Goal: Check status: Check status

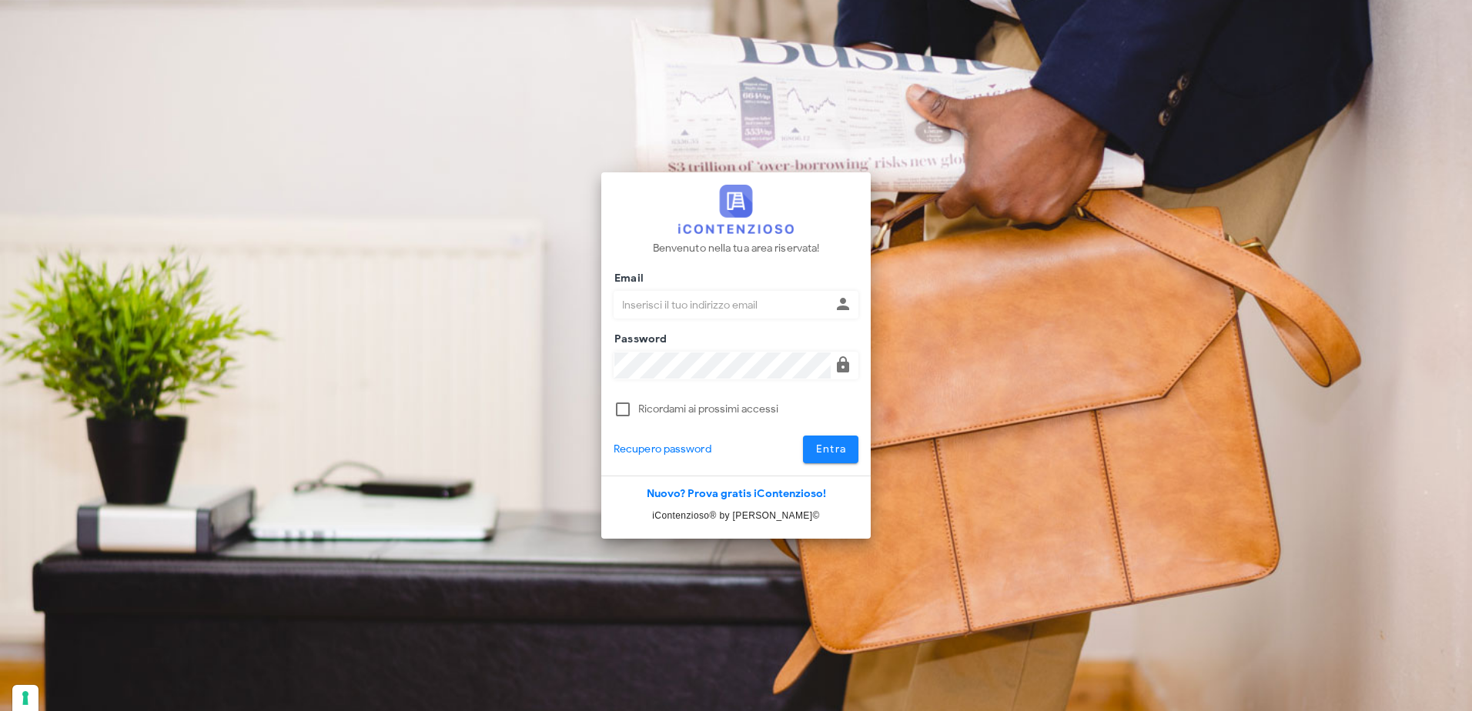
type input "claudio.nascimben@studionascimben.it"
click at [820, 443] on span "Entra" at bounding box center [831, 449] width 32 height 13
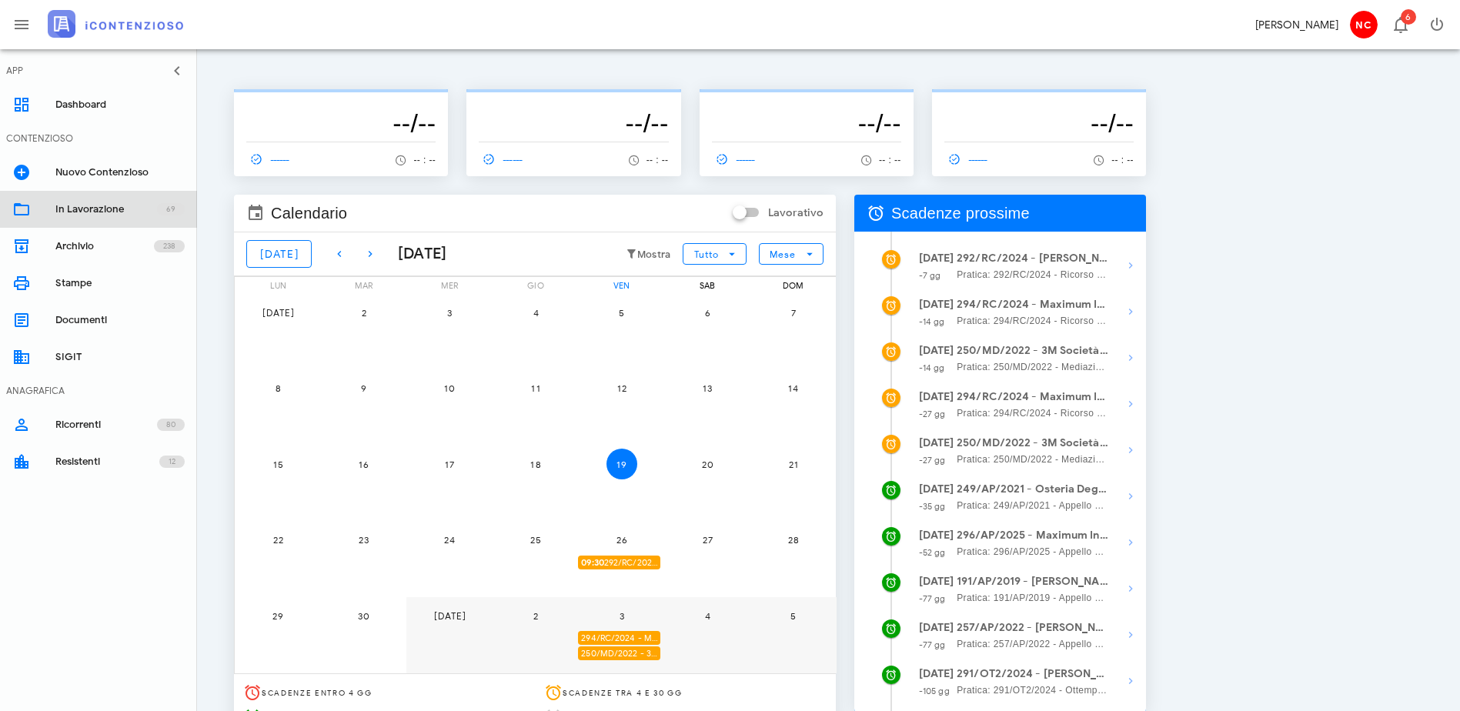
click at [85, 212] on div "In Lavorazione" at bounding box center [106, 209] width 102 height 12
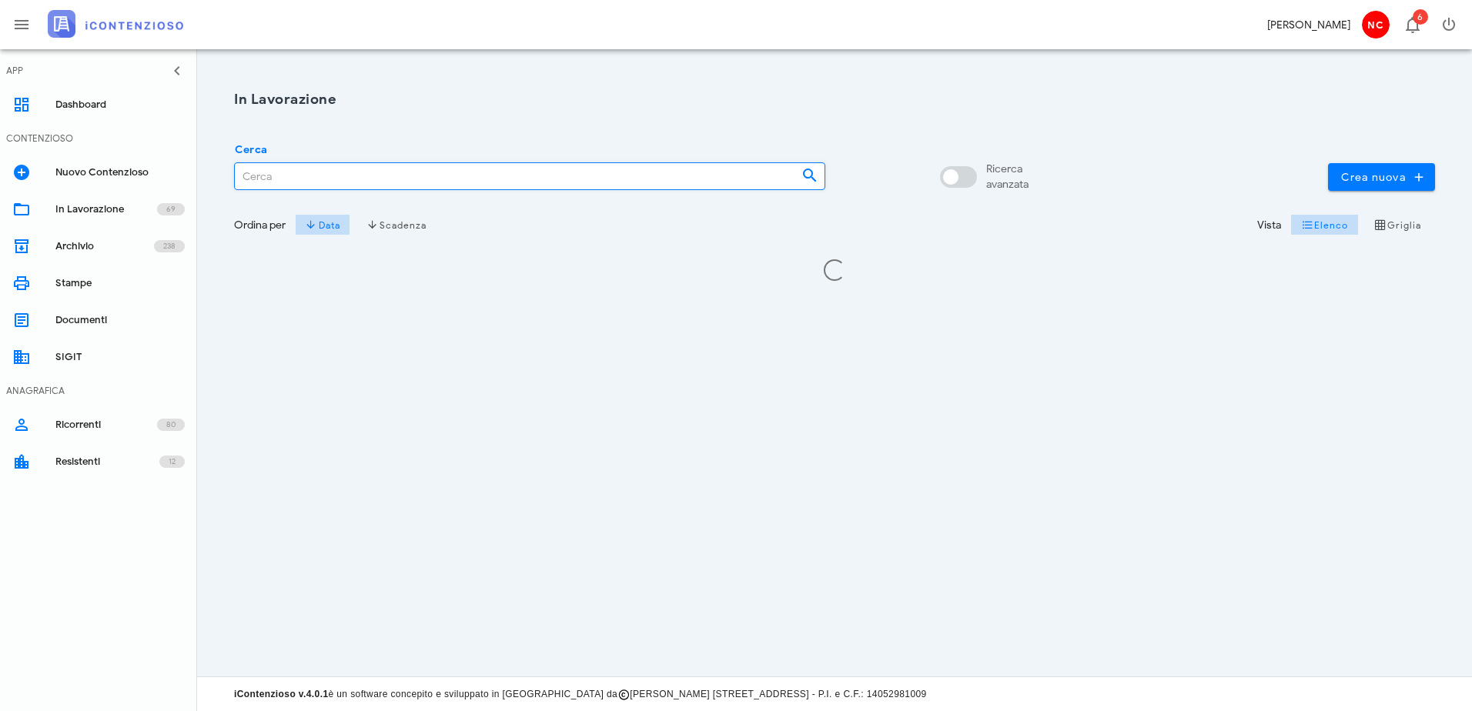
click at [354, 188] on input "Cerca" at bounding box center [512, 176] width 554 height 26
type input "3"
type input "6081"
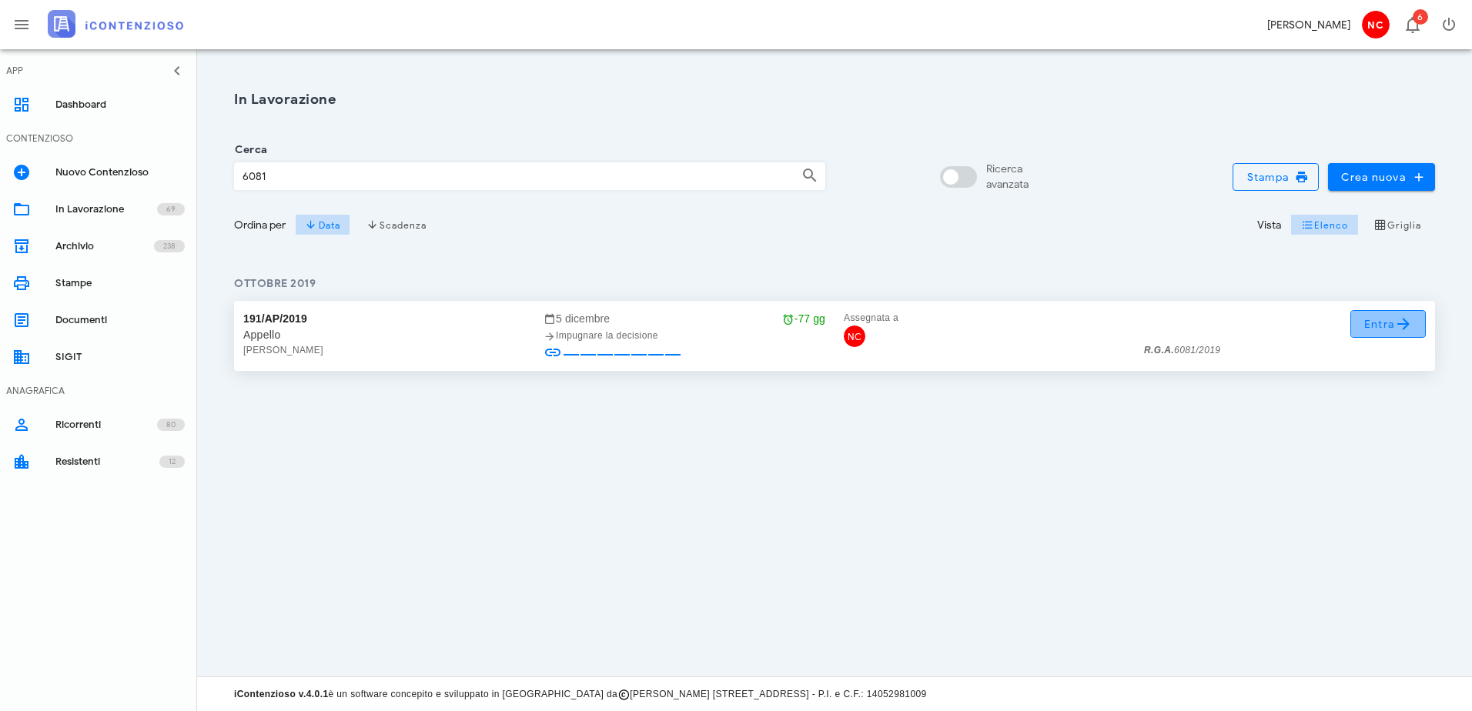
click at [1368, 324] on span "Entra" at bounding box center [1388, 324] width 50 height 18
